Goal: Task Accomplishment & Management: Manage account settings

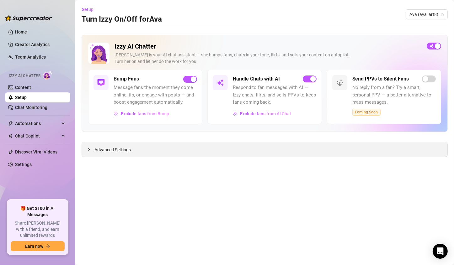
click at [89, 151] on div at bounding box center [91, 149] width 8 height 7
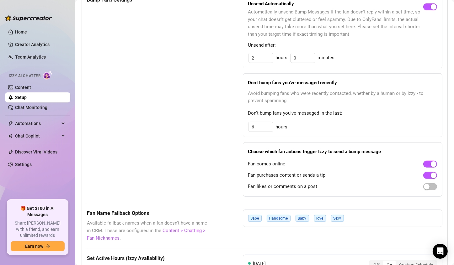
scroll to position [331, 0]
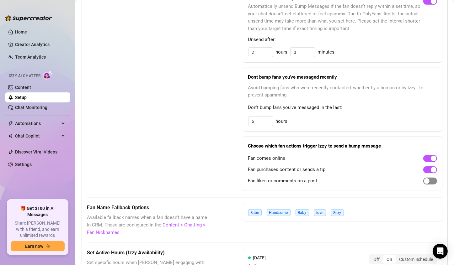
click at [426, 182] on span "button" at bounding box center [430, 181] width 14 height 7
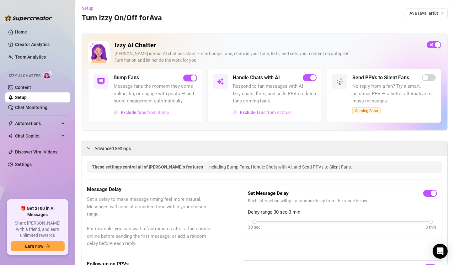
scroll to position [0, 0]
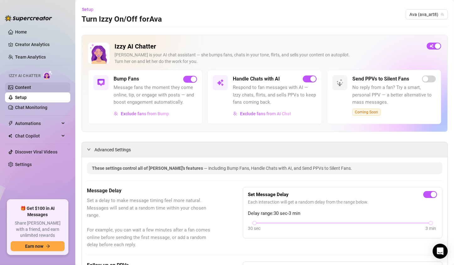
click at [24, 87] on link "Content" at bounding box center [23, 87] width 16 height 5
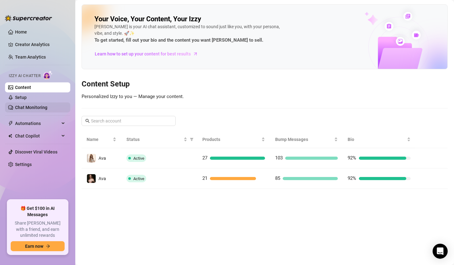
click at [47, 108] on link "Chat Monitoring" at bounding box center [31, 107] width 32 height 5
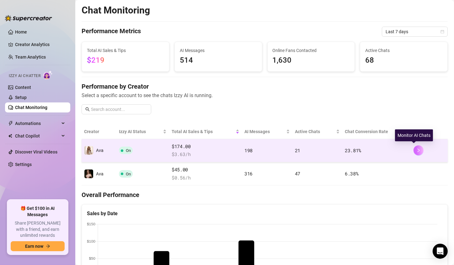
click at [416, 151] on icon "right" at bounding box center [418, 150] width 4 height 4
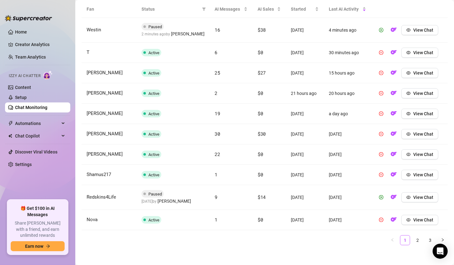
scroll to position [233, 0]
click at [423, 53] on span "View Chat" at bounding box center [423, 52] width 20 height 5
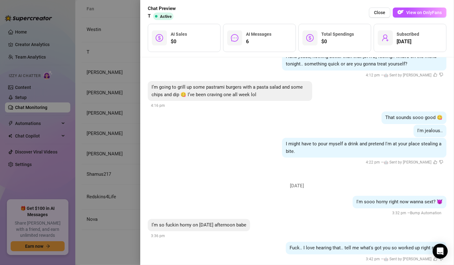
scroll to position [163, 0]
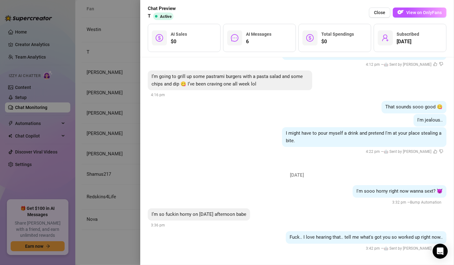
click at [124, 120] on div at bounding box center [227, 132] width 454 height 265
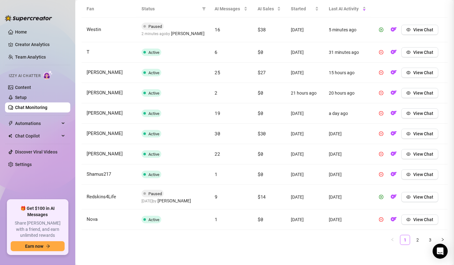
scroll to position [0, 0]
click at [419, 92] on span "View Chat" at bounding box center [423, 93] width 20 height 5
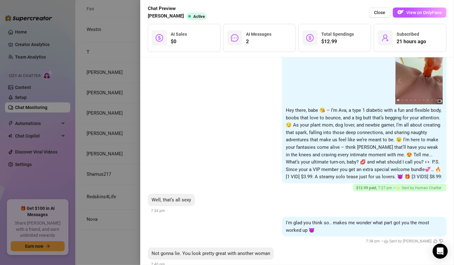
scroll to position [80, 0]
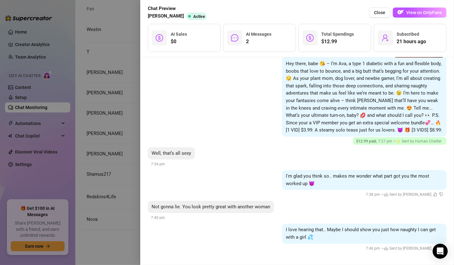
click at [145, 147] on div "[DATE] 1 2 3 4 5 6 7 8 9 10 11 Hey there, babe 😘 – I’m Ava, a type 1 diabetic w…" at bounding box center [297, 161] width 314 height 208
click at [115, 144] on div at bounding box center [227, 132] width 454 height 265
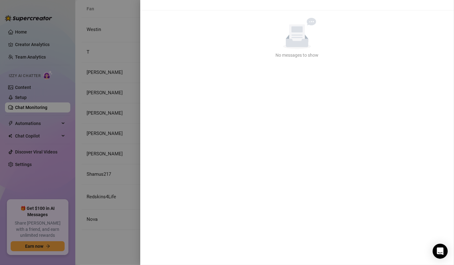
scroll to position [0, 0]
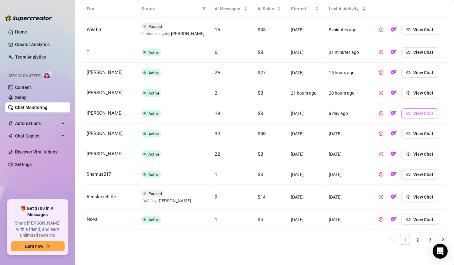
click at [413, 114] on span "View Chat" at bounding box center [423, 113] width 20 height 5
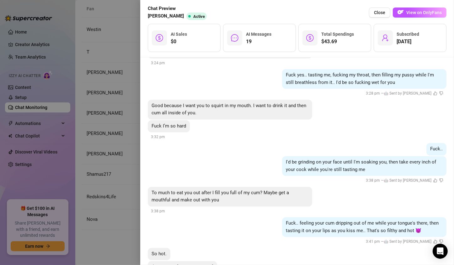
scroll to position [1447, 0]
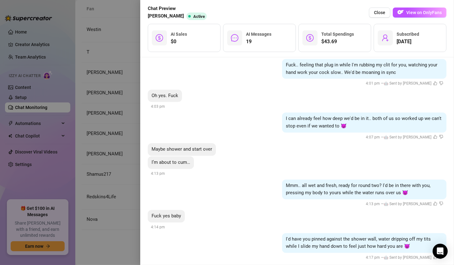
click at [104, 123] on div at bounding box center [227, 132] width 454 height 265
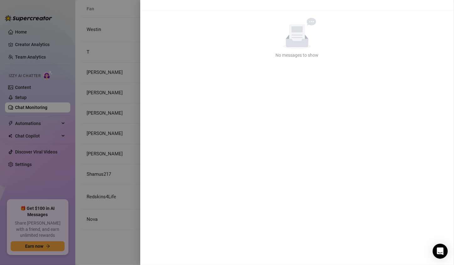
scroll to position [0, 0]
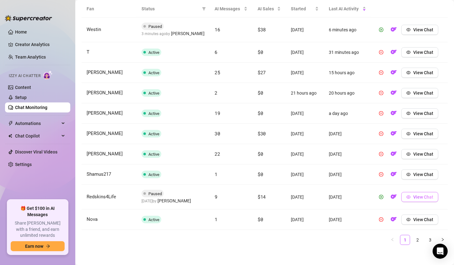
click at [425, 198] on span "View Chat" at bounding box center [423, 197] width 20 height 5
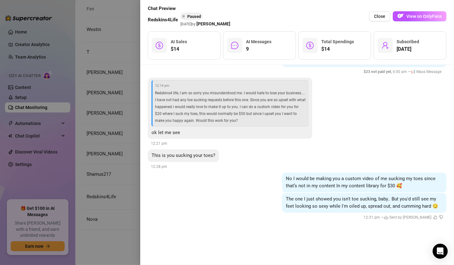
scroll to position [829, 0]
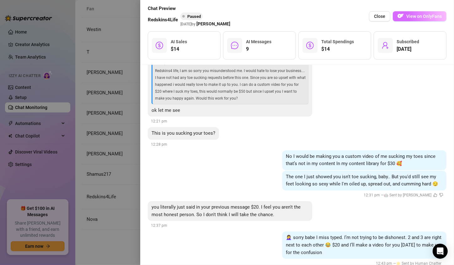
click at [436, 17] on span "View on OnlyFans" at bounding box center [423, 16] width 35 height 5
